Goal: Entertainment & Leisure: Consume media (video, audio)

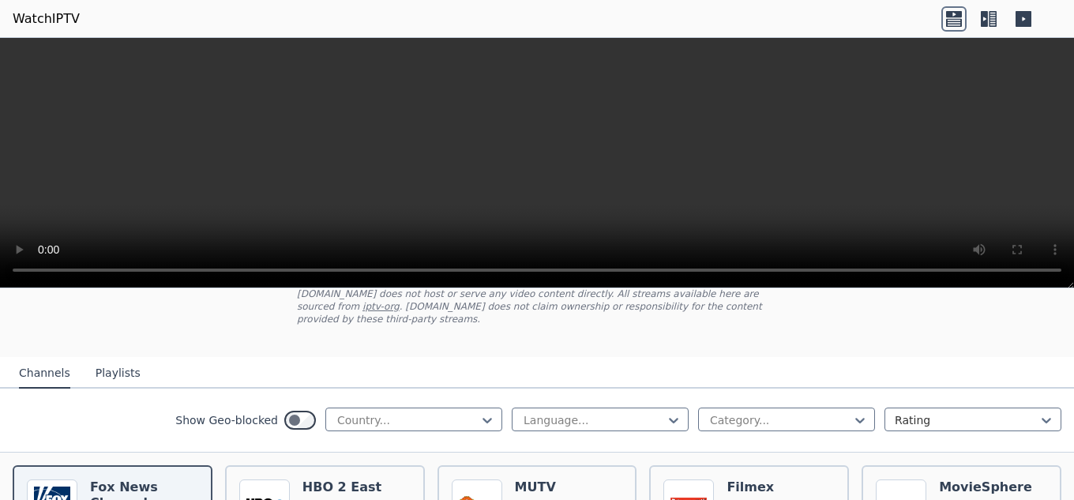
scroll to position [79, 0]
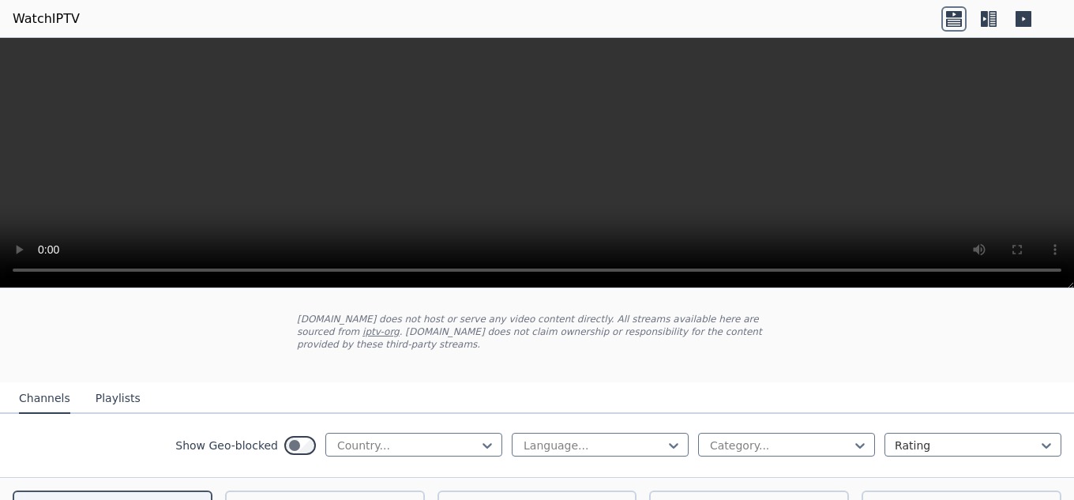
click at [97, 391] on button "Playlists" at bounding box center [118, 399] width 45 height 30
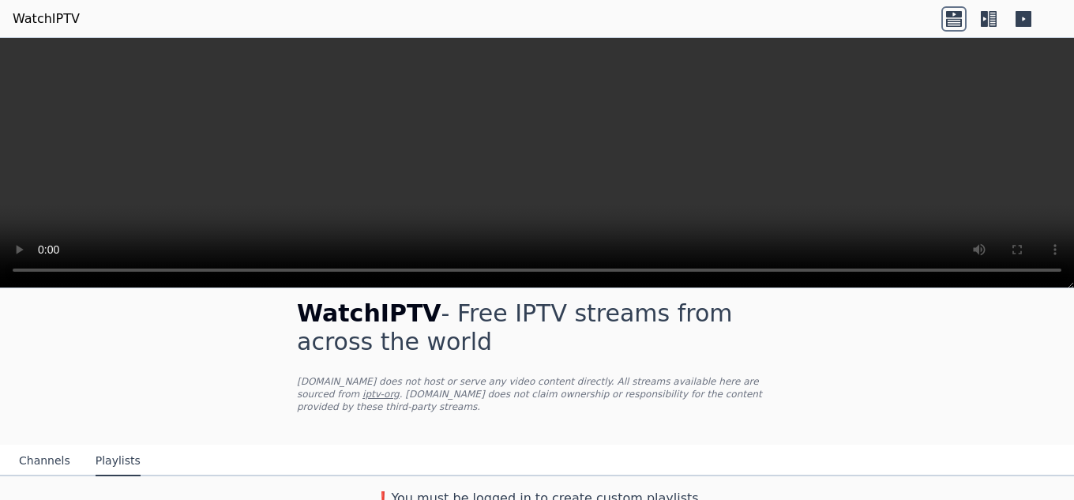
scroll to position [17, 0]
click at [37, 445] on button "Channels" at bounding box center [44, 460] width 51 height 30
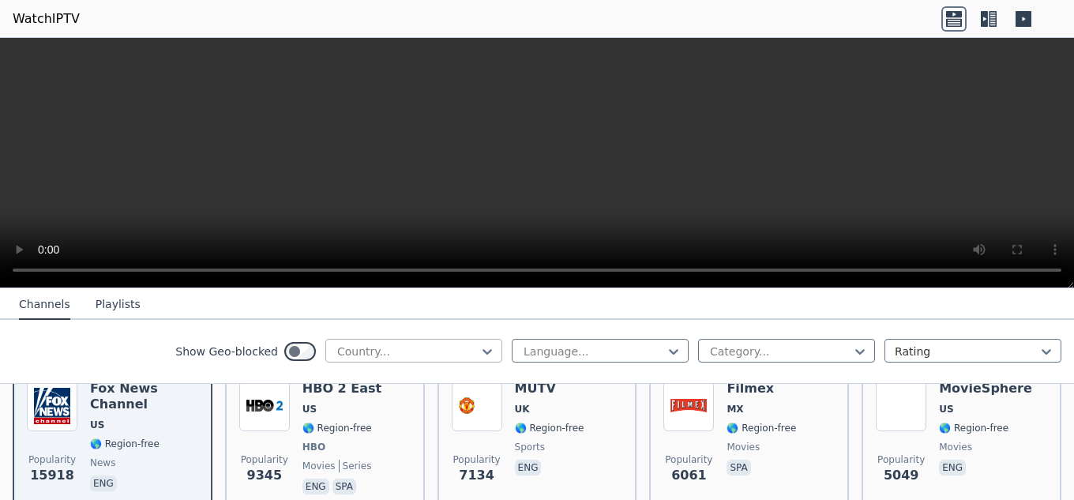
scroll to position [175, 0]
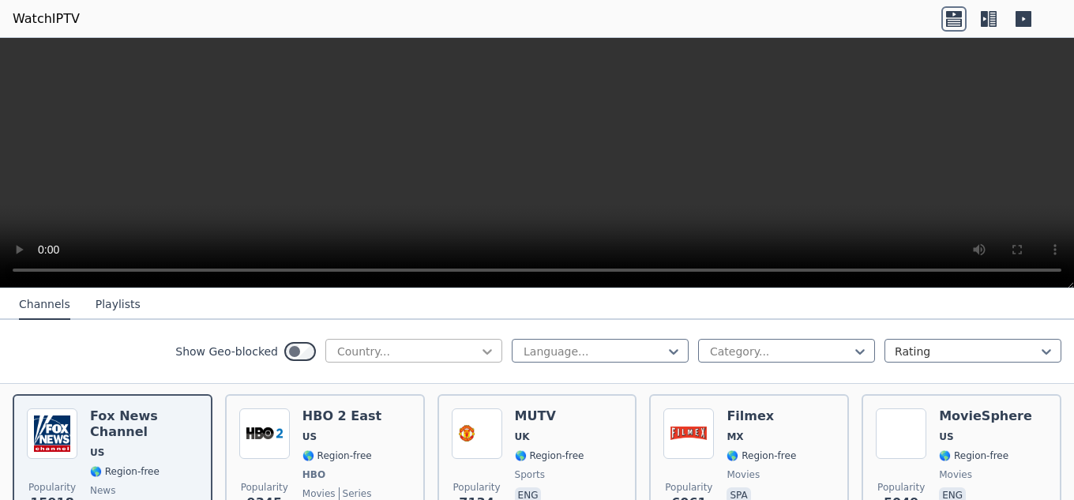
click at [482, 346] on icon at bounding box center [487, 351] width 16 height 16
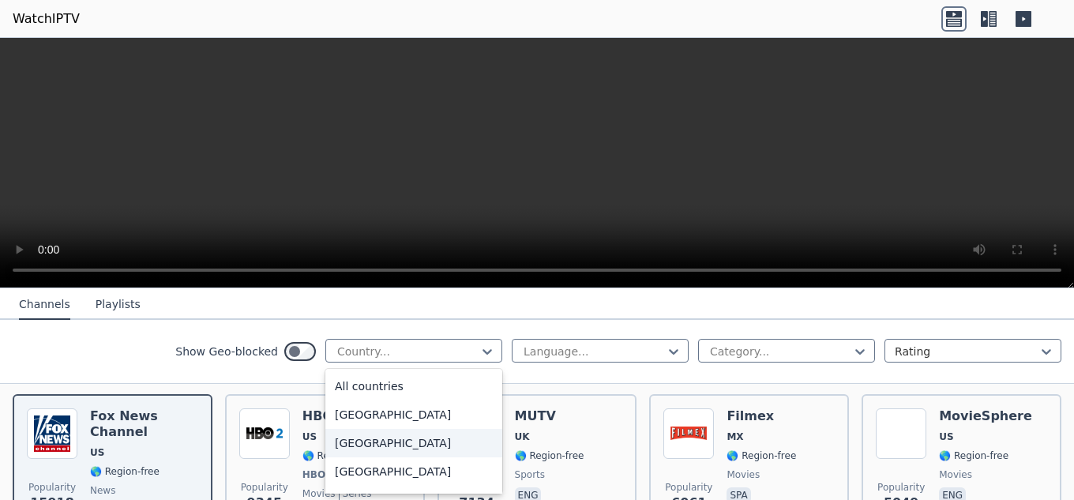
click at [351, 441] on div "[GEOGRAPHIC_DATA]" at bounding box center [413, 443] width 177 height 28
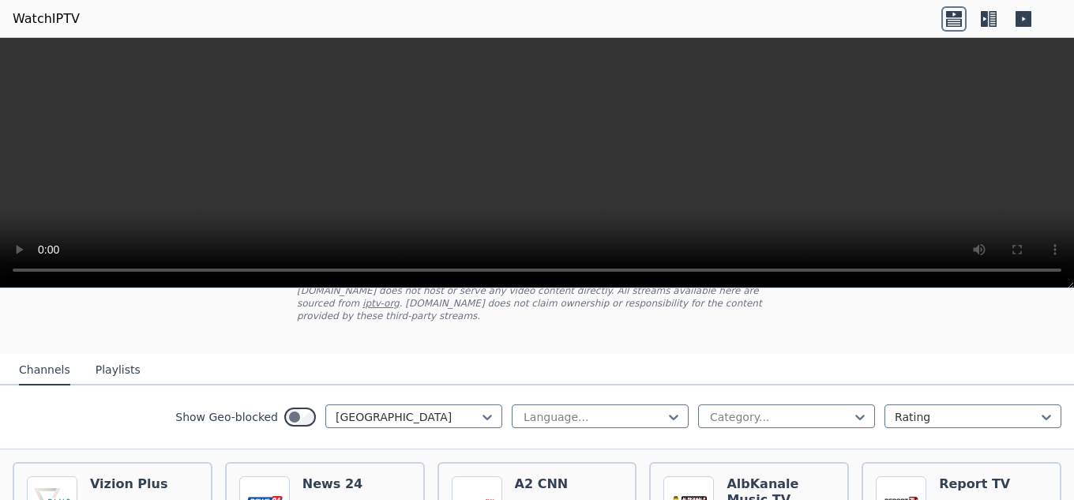
scroll to position [101, 0]
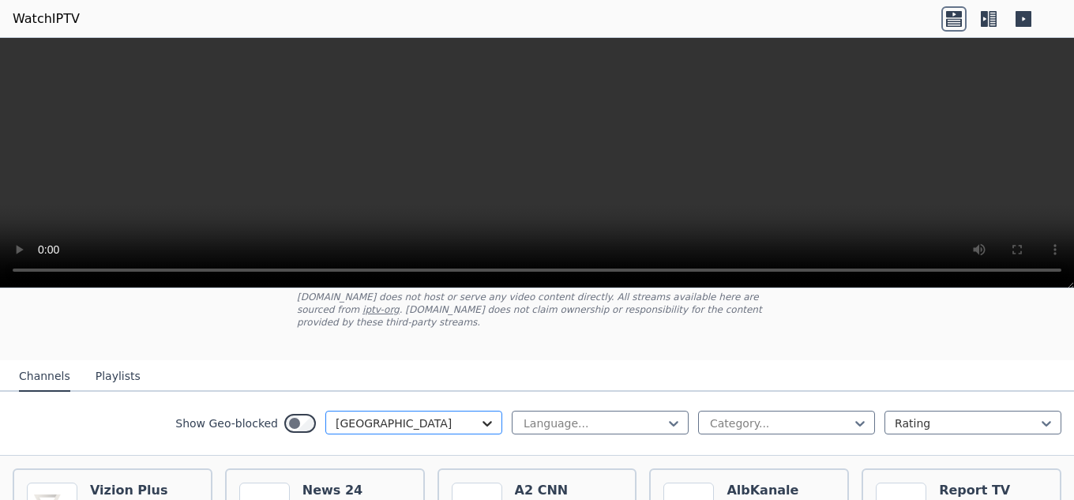
click at [479, 415] on icon at bounding box center [487, 423] width 16 height 16
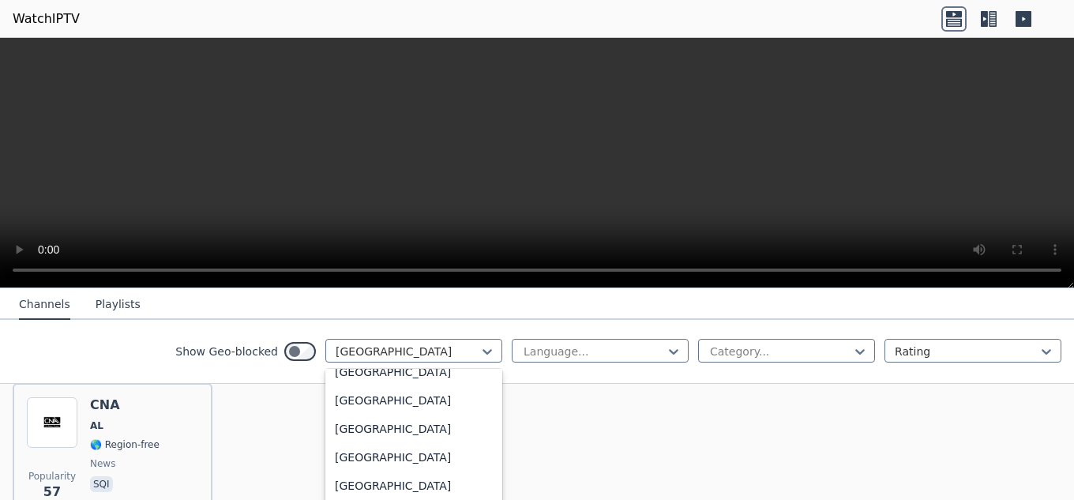
scroll to position [5527, 0]
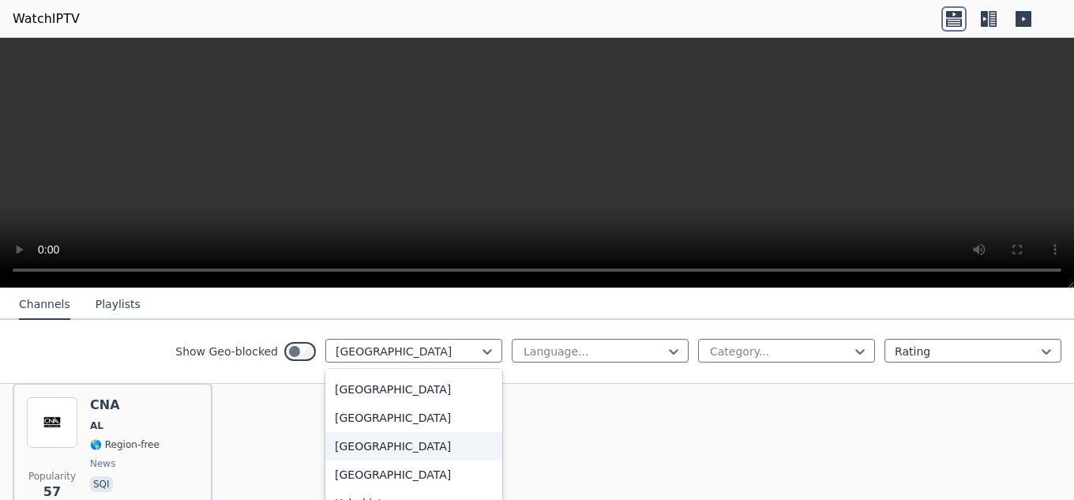
click at [380, 452] on div "[GEOGRAPHIC_DATA]" at bounding box center [413, 446] width 177 height 28
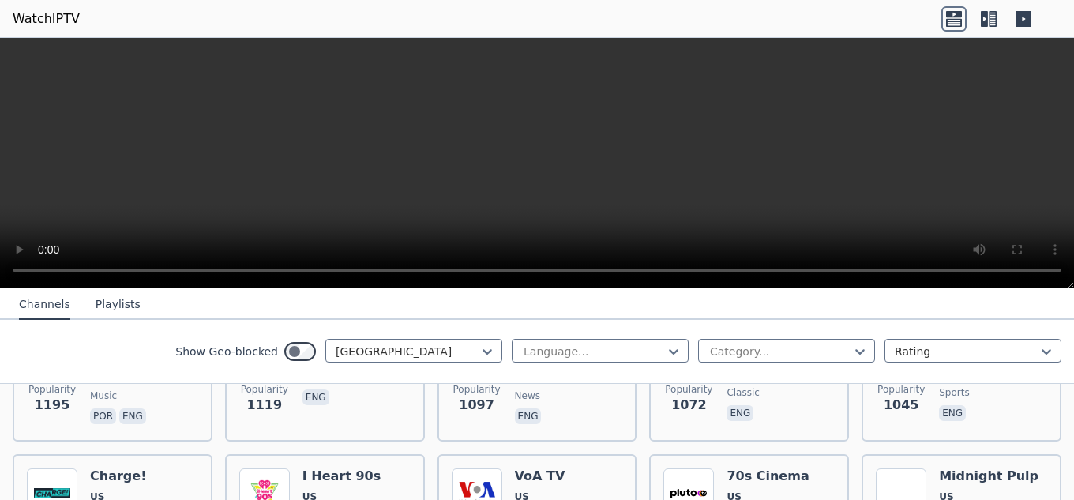
scroll to position [947, 0]
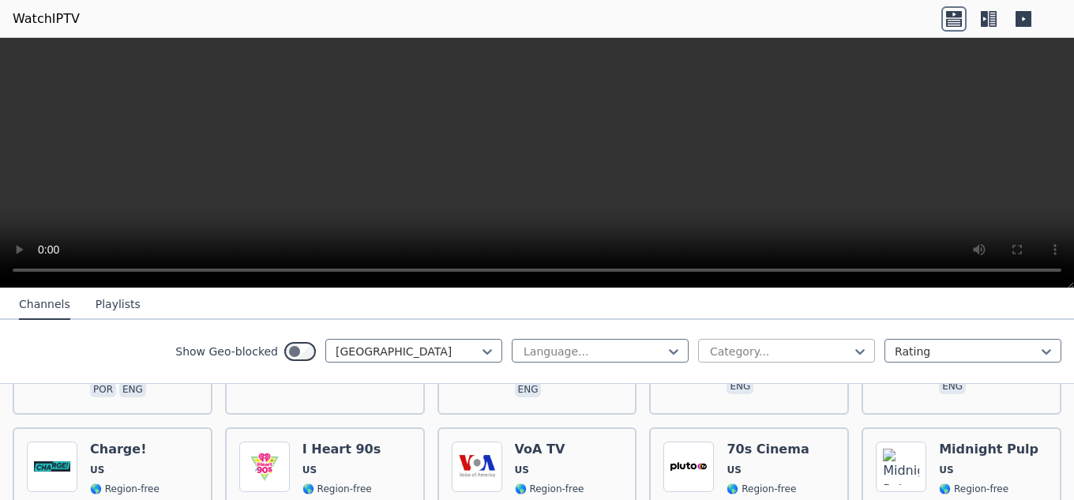
click at [816, 349] on div at bounding box center [780, 351] width 144 height 16
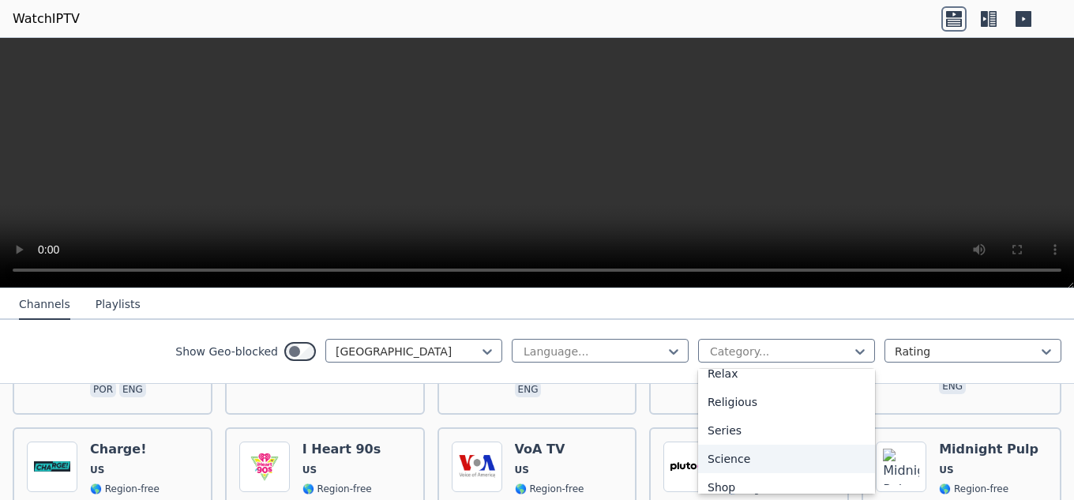
scroll to position [632, 0]
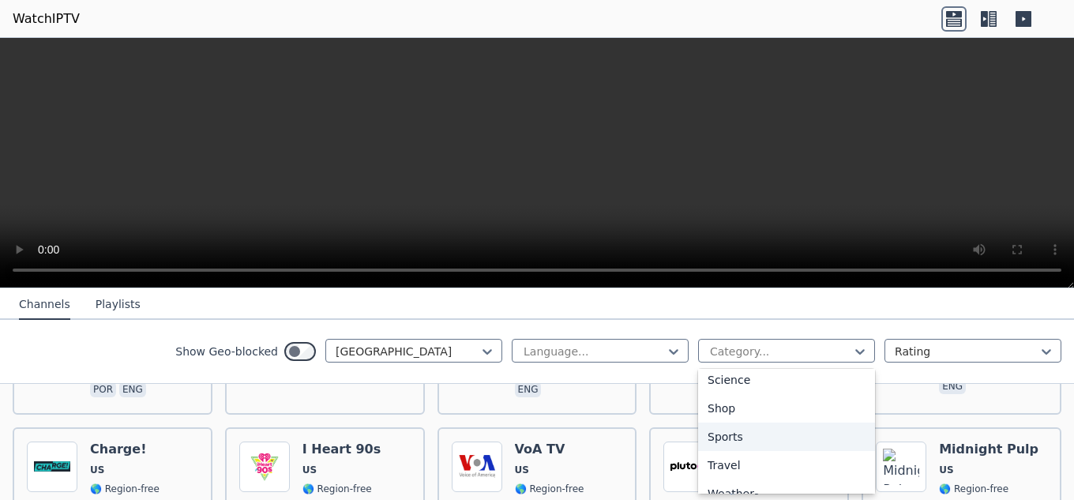
click at [752, 444] on div "Sports" at bounding box center [786, 436] width 177 height 28
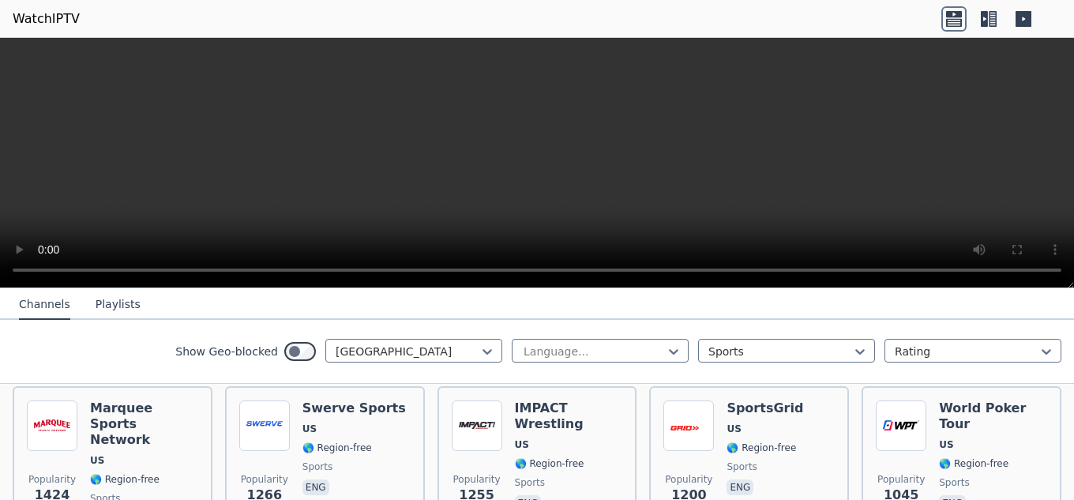
scroll to position [104, 0]
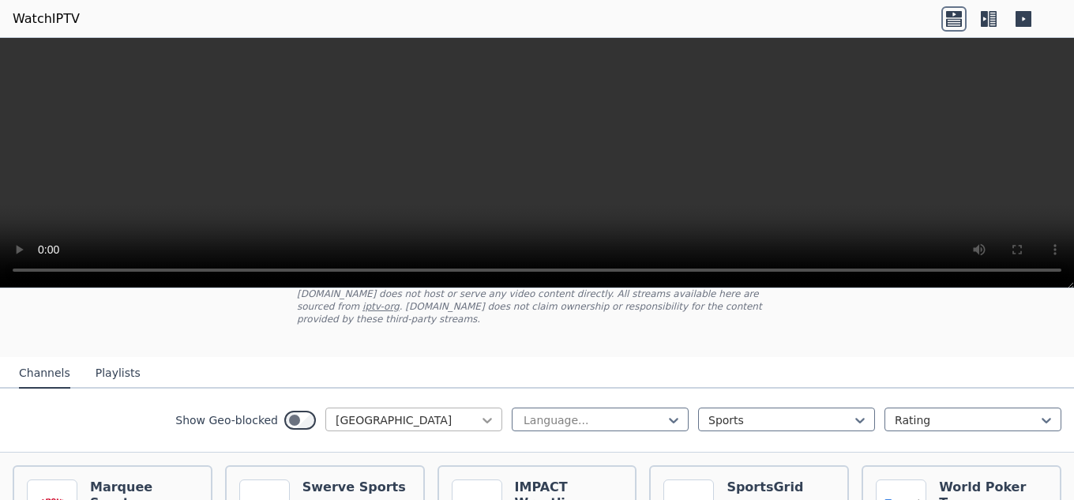
click at [479, 412] on icon at bounding box center [487, 420] width 16 height 16
click at [708, 412] on div at bounding box center [780, 420] width 144 height 16
click at [605, 412] on div at bounding box center [594, 420] width 144 height 16
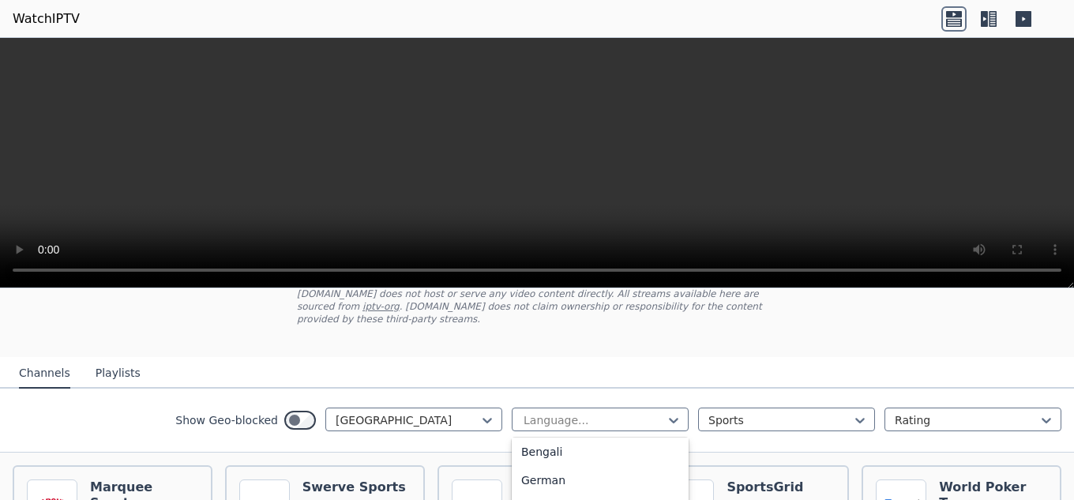
scroll to position [395, 0]
click at [413, 412] on div at bounding box center [408, 420] width 144 height 16
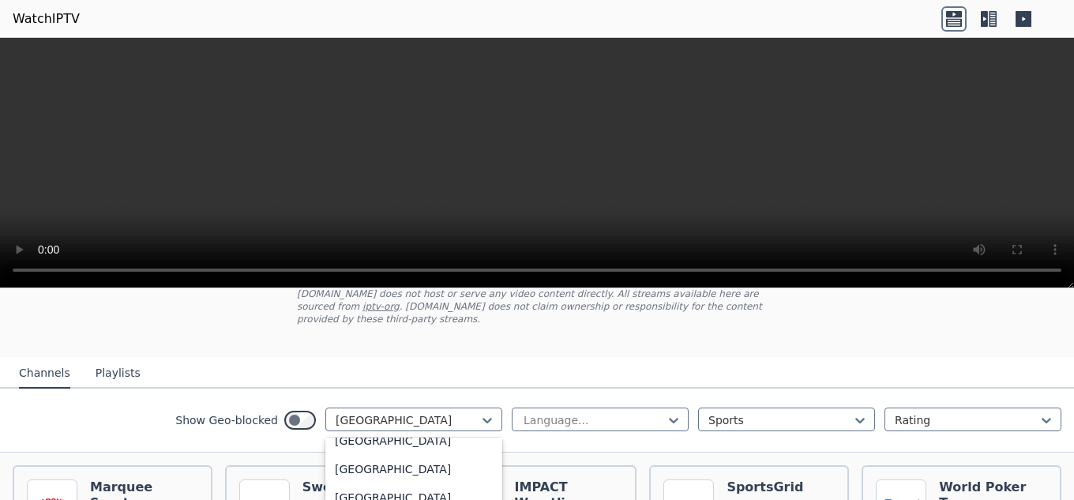
scroll to position [0, 0]
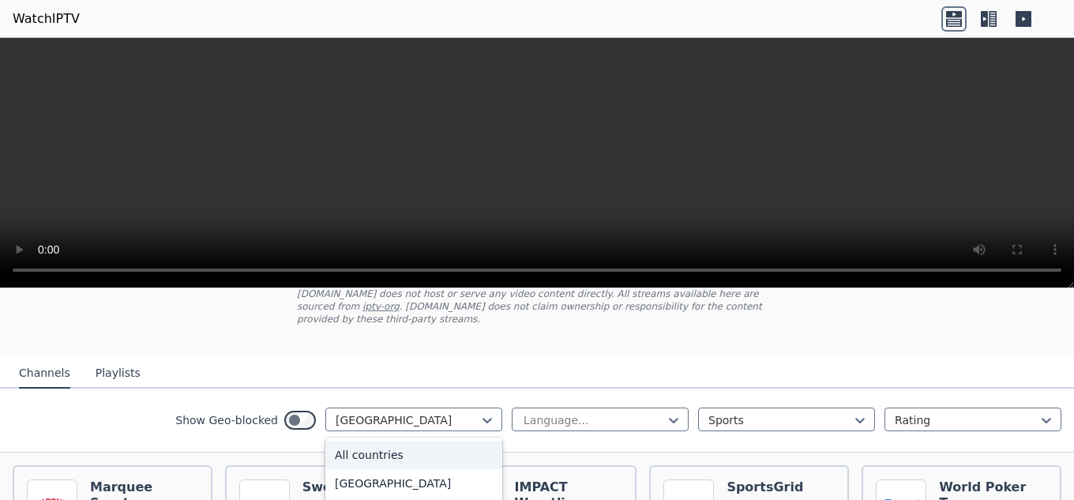
click at [338, 442] on div "All countries" at bounding box center [413, 455] width 177 height 28
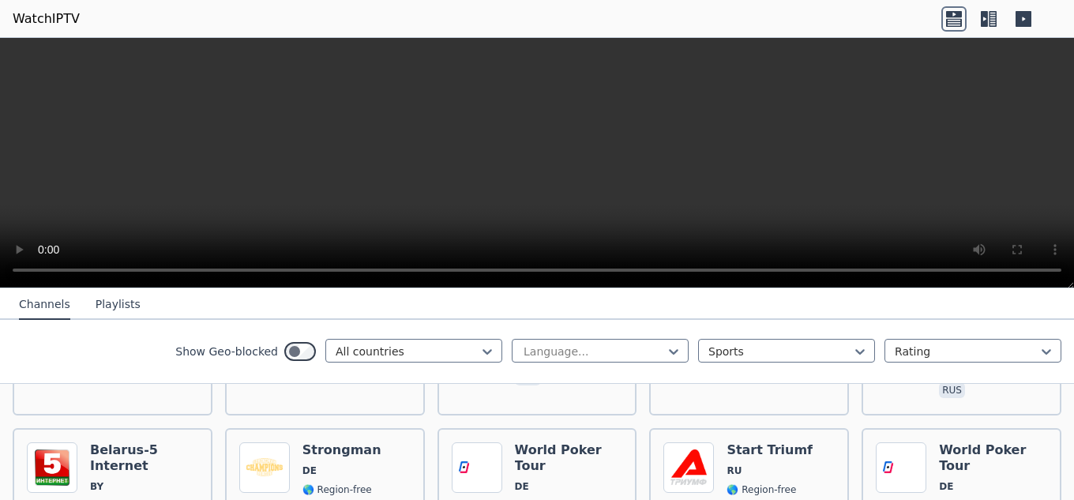
scroll to position [3388, 0]
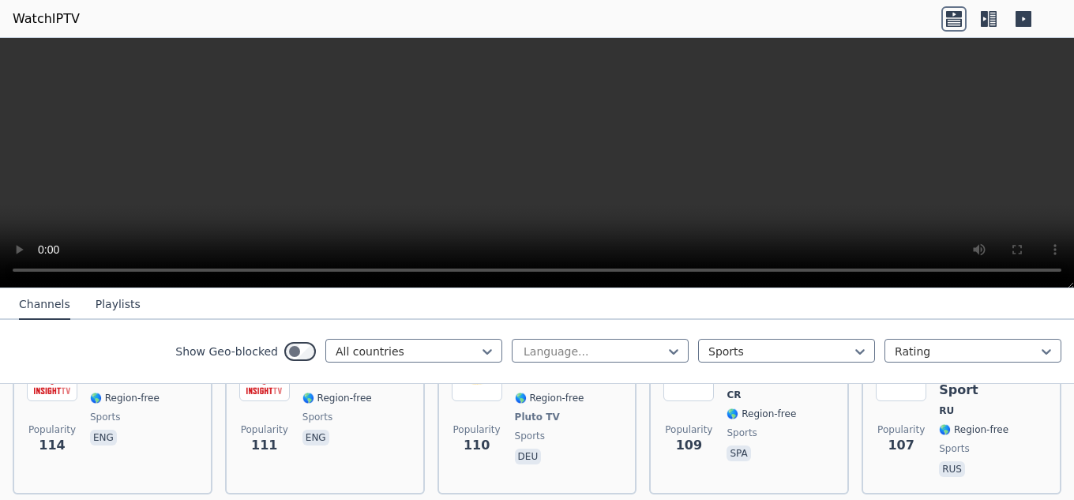
click at [101, 302] on button "Playlists" at bounding box center [118, 305] width 45 height 30
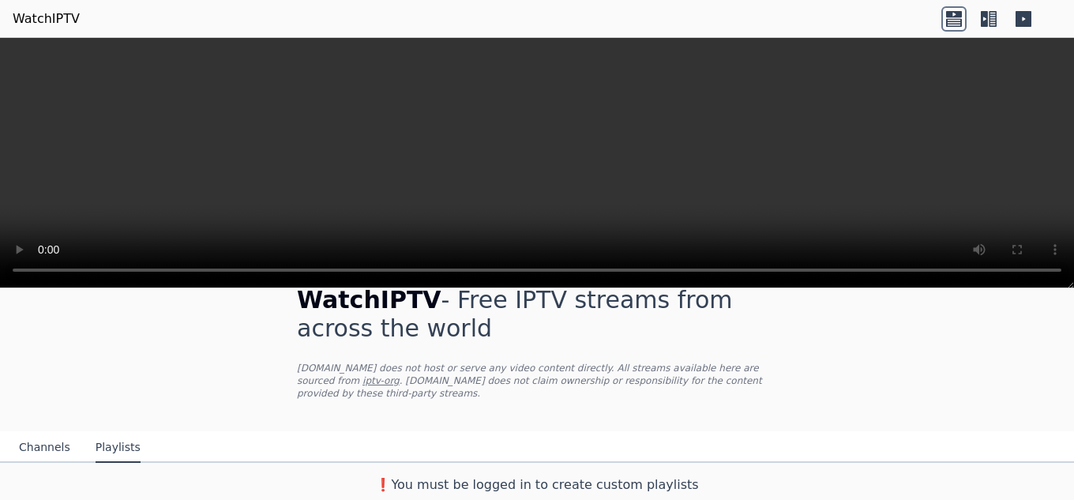
scroll to position [17, 0]
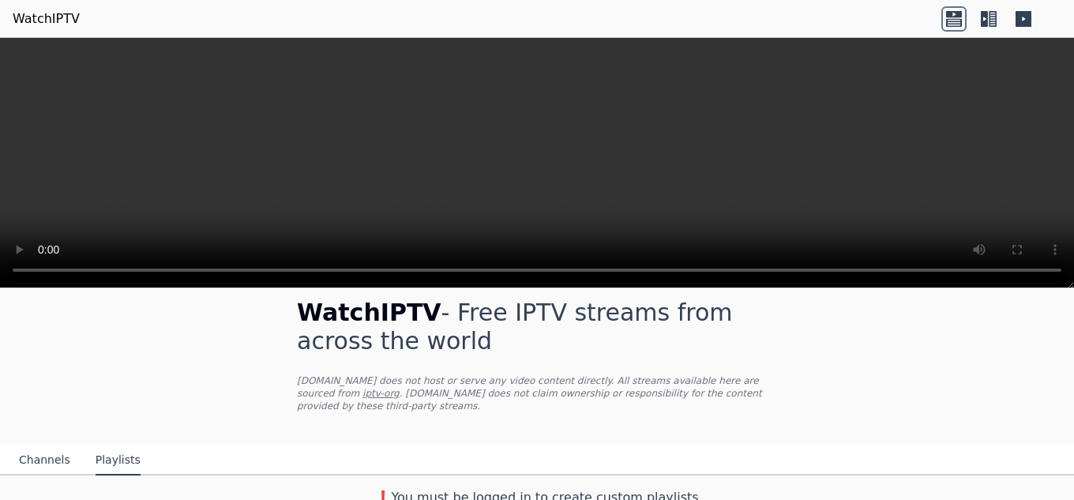
click at [983, 375] on div "WatchIPTV - Free IPTV streams from across the world [DOMAIN_NAME] does not host…" at bounding box center [537, 393] width 1074 height 240
click at [984, 13] on icon at bounding box center [984, 19] width 7 height 16
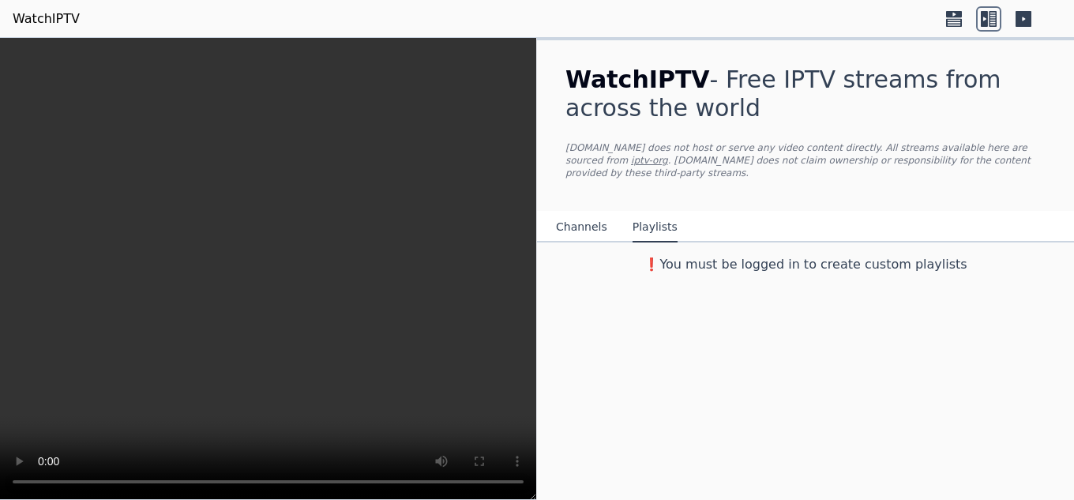
scroll to position [0, 0]
click at [1024, 16] on icon at bounding box center [1023, 19] width 16 height 16
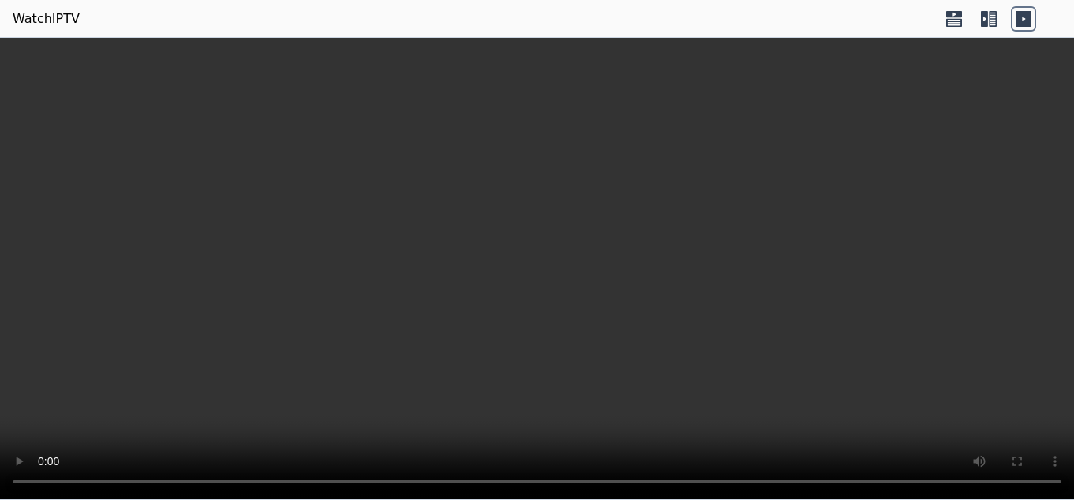
click at [635, 329] on video at bounding box center [537, 269] width 1074 height 462
click at [966, 294] on video at bounding box center [537, 269] width 1074 height 462
click at [990, 22] on icon at bounding box center [988, 18] width 25 height 25
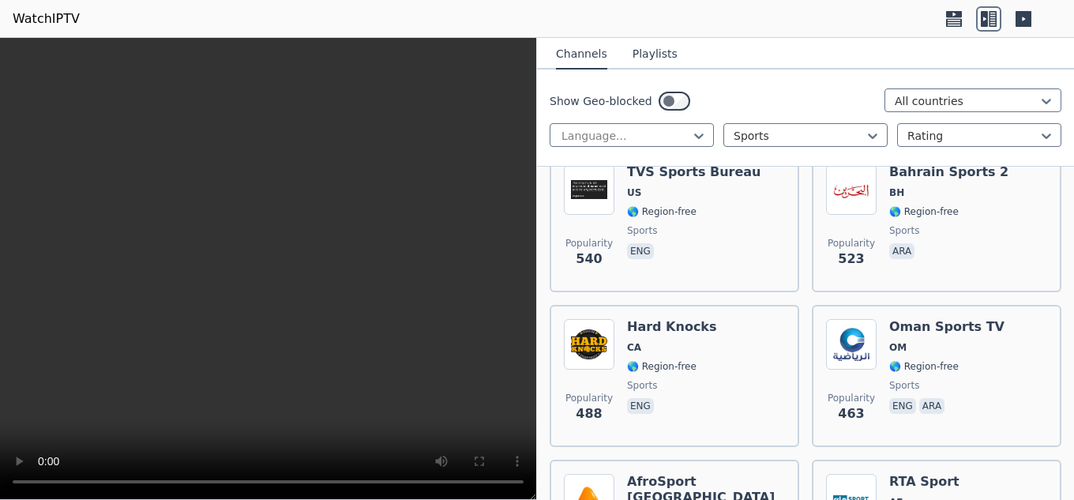
scroll to position [3474, 0]
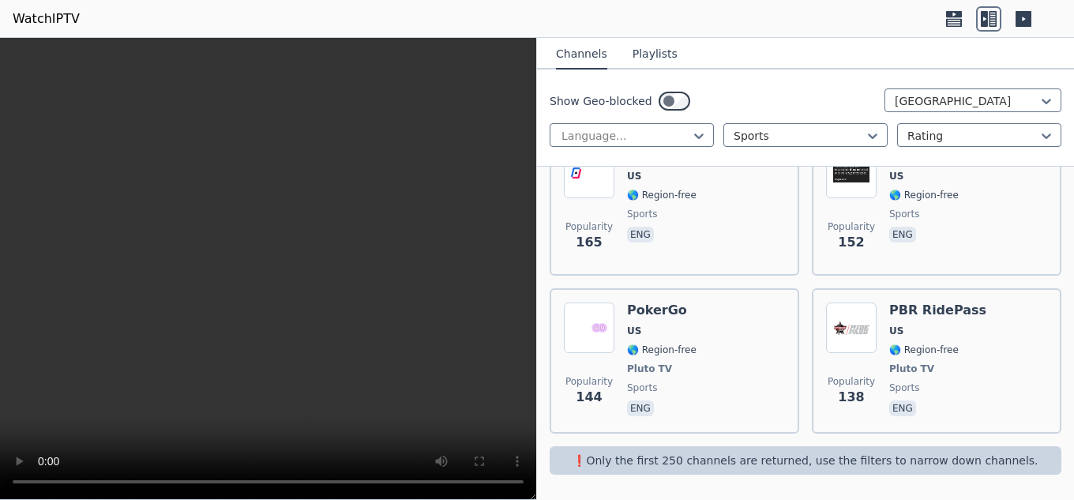
scroll to position [1763, 0]
